Goal: Task Accomplishment & Management: Manage account settings

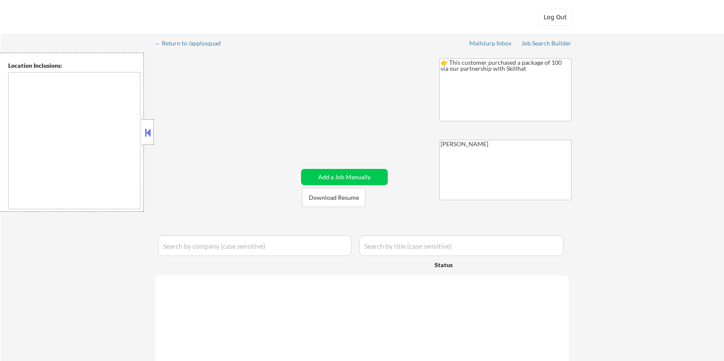
type textarea "Toronto, ON Mississauga, ON Brampton, ON Markham, ON Vaughan, ON Richmond Hill,…"
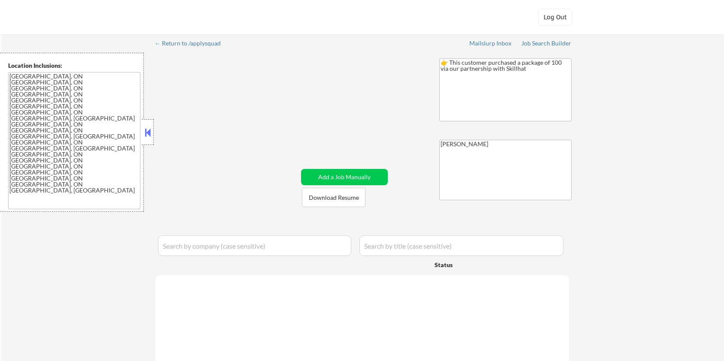
select select ""pending""
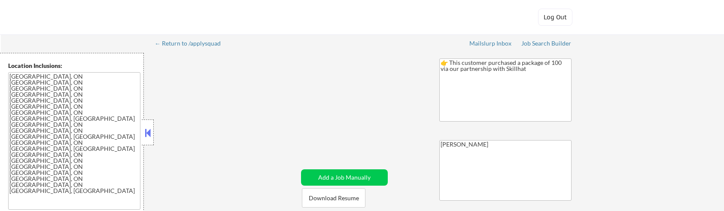
select select ""pending""
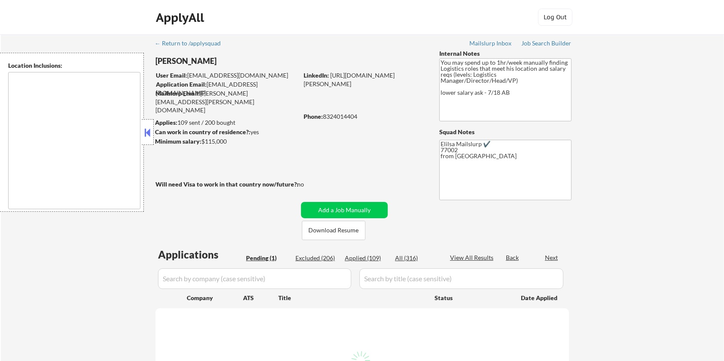
select select ""pending""
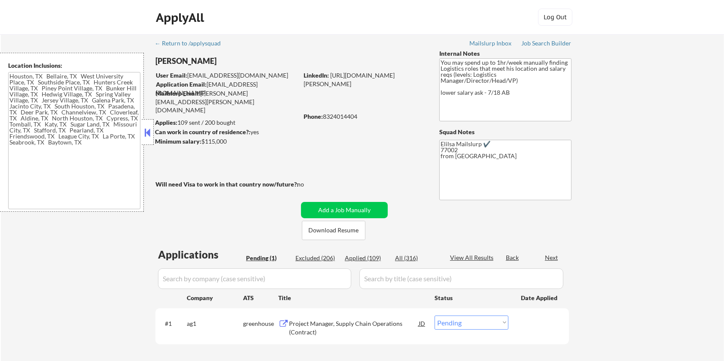
type textarea "[GEOGRAPHIC_DATA], [GEOGRAPHIC_DATA] [GEOGRAPHIC_DATA], [GEOGRAPHIC_DATA] [GEOG…"
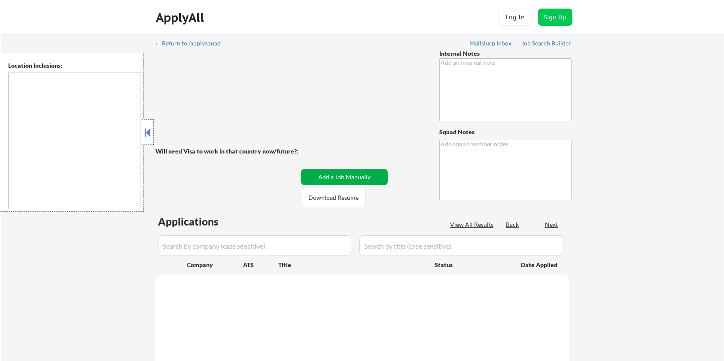
type textarea "Location/Title Outreach - 7/21 BM outreach about taking assessment - 3/24 AB Ou…"
type textarea "[PERSON_NAME] 75"
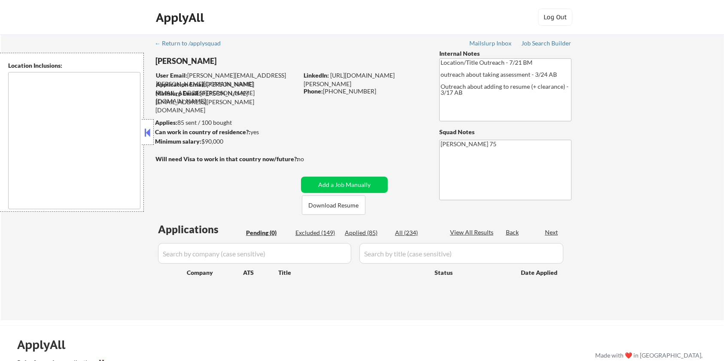
type textarea "remote"
